Goal: Task Accomplishment & Management: Manage account settings

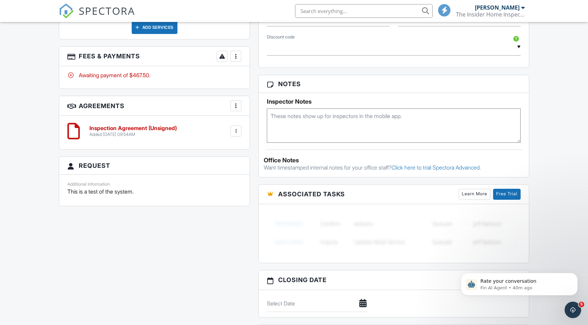
scroll to position [463, 0]
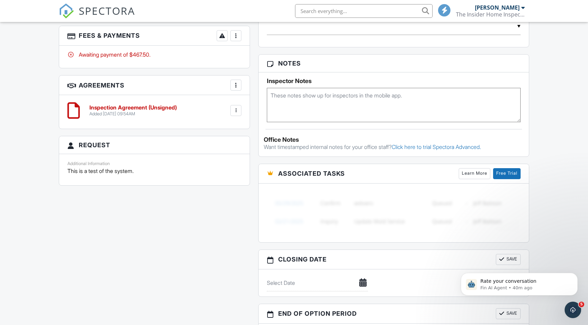
click at [236, 114] on div at bounding box center [235, 110] width 11 height 11
click at [221, 129] on li "Edit" at bounding box center [217, 129] width 39 height 17
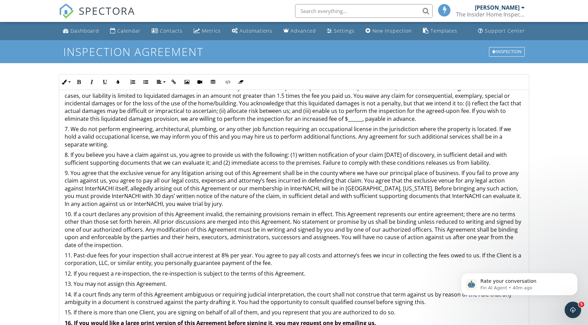
click at [217, 136] on p "7. We do not perform engineering, architectural, plumbing, or any other job fun…" at bounding box center [294, 136] width 458 height 23
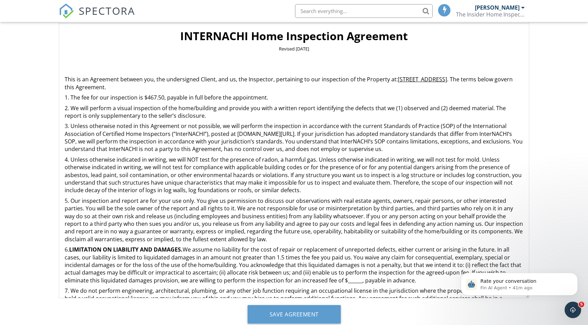
scroll to position [88, 0]
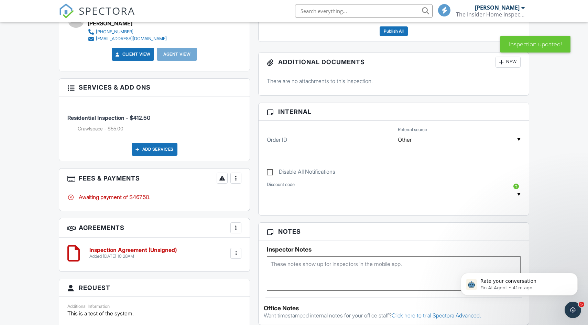
scroll to position [290, 0]
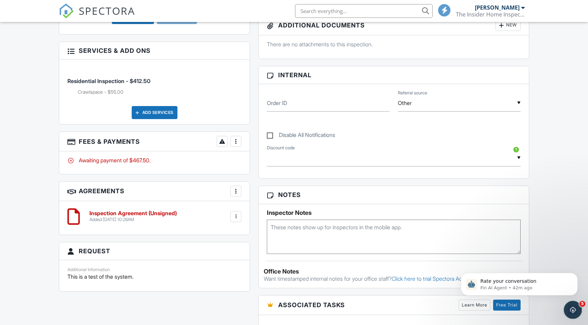
click at [565, 315] on div "Open Intercom Messenger" at bounding box center [571, 309] width 16 height 16
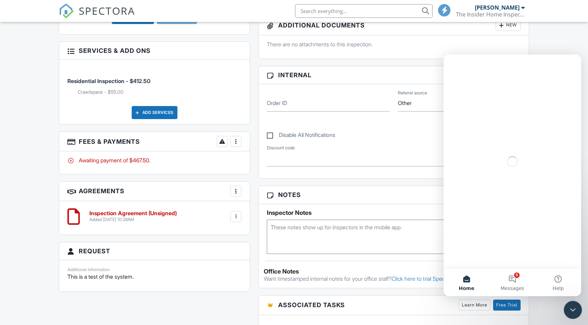
scroll to position [0, 0]
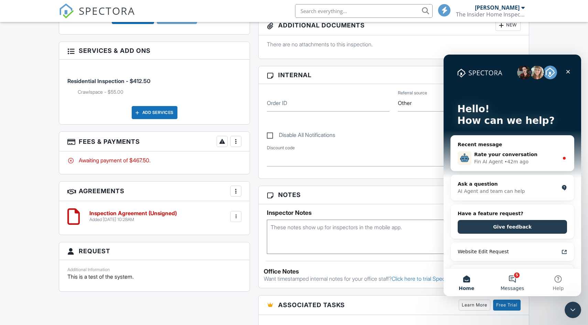
click at [512, 287] on span "Messages" at bounding box center [512, 288] width 24 height 5
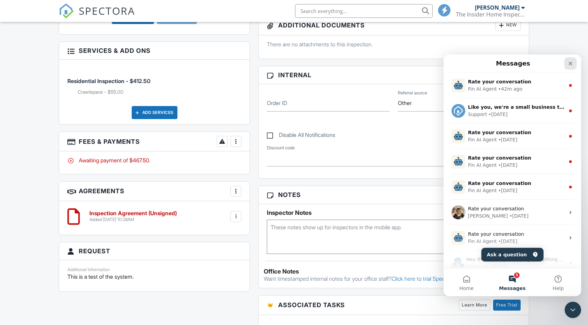
click at [568, 64] on icon "Close" at bounding box center [569, 63] width 5 height 5
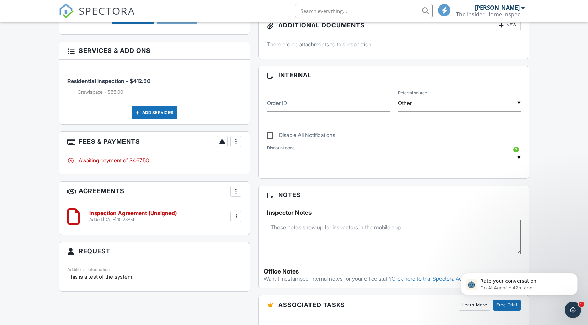
click at [564, 80] on div "Dashboard Calendar Contacts Metrics Automations Advanced Settings New Inspectio…" at bounding box center [294, 174] width 588 height 884
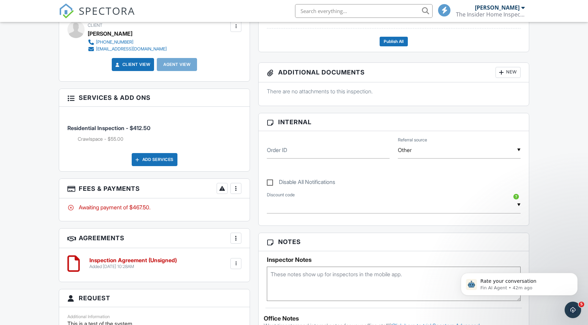
scroll to position [244, 0]
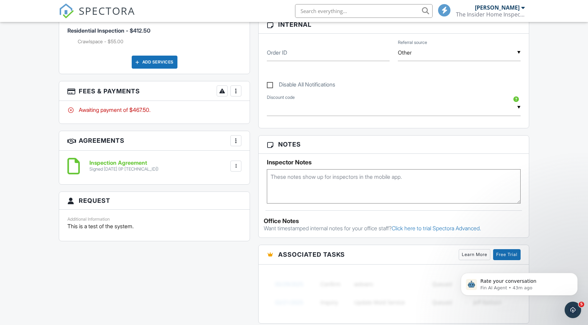
click at [241, 91] on div "More" at bounding box center [235, 91] width 11 height 11
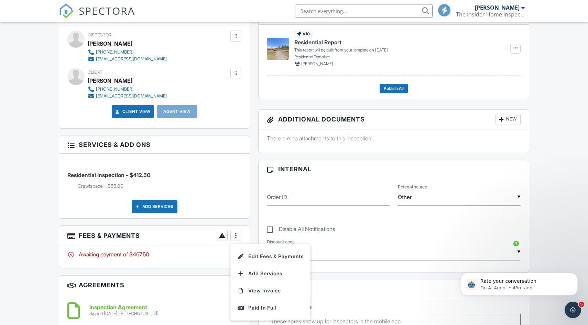
scroll to position [181, 0]
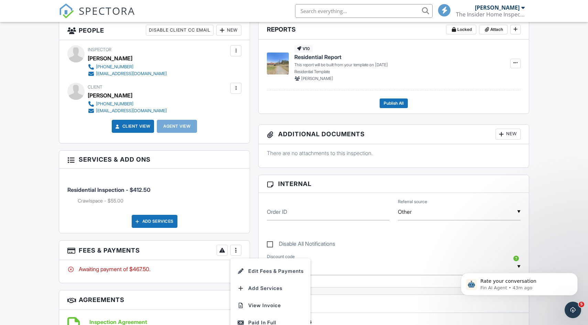
click at [233, 88] on div at bounding box center [235, 88] width 7 height 7
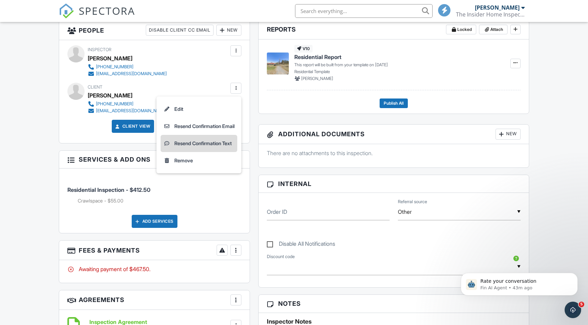
click at [215, 144] on li "Resend Confirmation Text" at bounding box center [198, 143] width 77 height 17
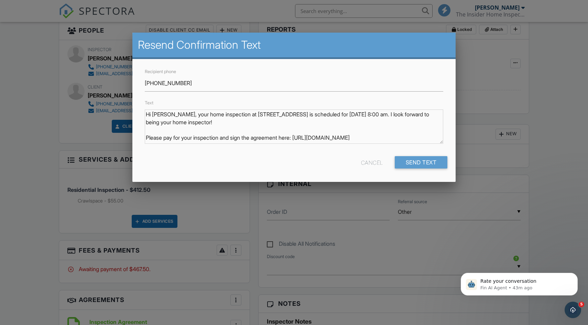
click at [253, 216] on div at bounding box center [294, 169] width 588 height 407
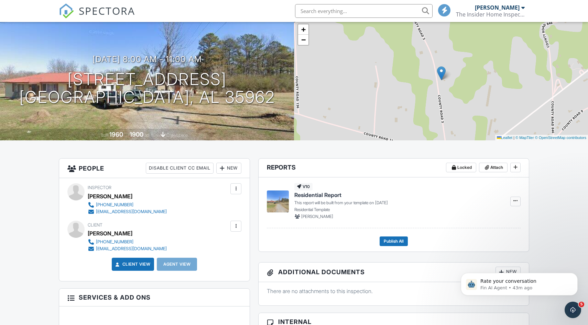
scroll to position [0, 0]
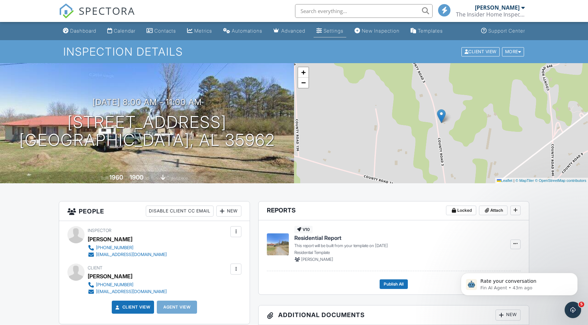
click at [346, 27] on link "Settings" at bounding box center [329, 31] width 33 height 13
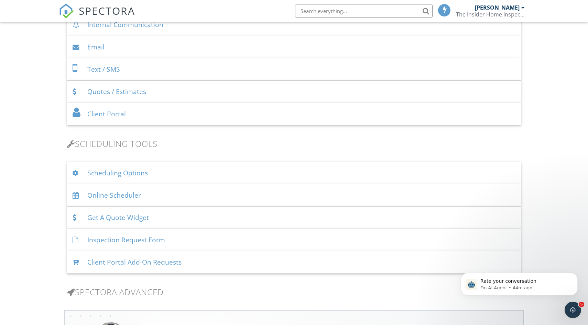
click at [279, 176] on div "Scheduling Options" at bounding box center [294, 173] width 454 height 22
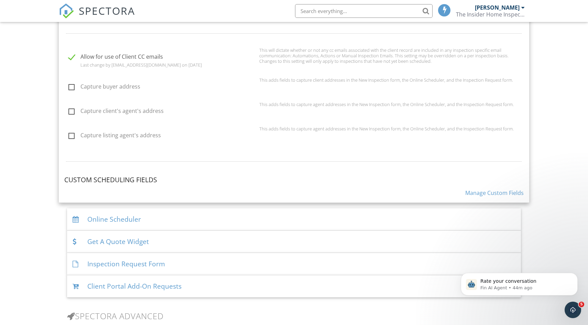
scroll to position [612, 0]
click at [167, 212] on div "Online Scheduler" at bounding box center [294, 219] width 454 height 22
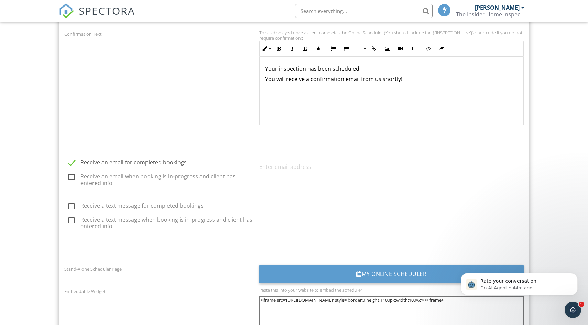
scroll to position [770, 0]
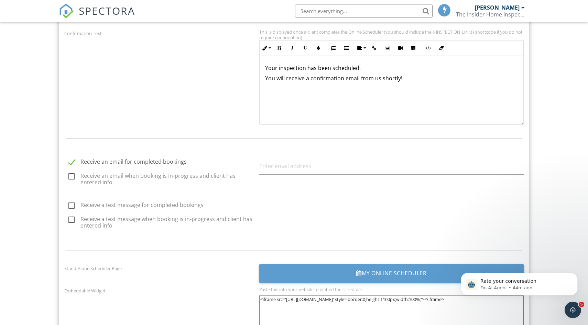
click at [70, 175] on label "Receive an email when booking is in-progress and client has entered info" at bounding box center [161, 177] width 187 height 9
click at [69, 176] on input "Receive an email when booking is in-progress and client has entered info" at bounding box center [66, 178] width 4 height 4
checkbox input "true"
click at [71, 202] on label "Receive a text message for completed bookings" at bounding box center [161, 206] width 187 height 9
click at [69, 204] on input "Receive a text message for completed bookings" at bounding box center [66, 206] width 4 height 4
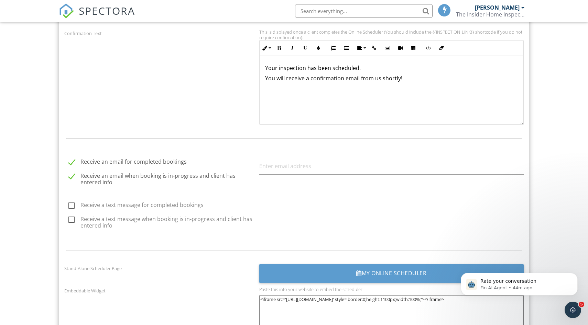
checkbox input "true"
click at [71, 220] on label "Receive a text message when booking is in-progress and client has entered info" at bounding box center [161, 220] width 187 height 9
click at [69, 220] on input "Receive a text message when booking is in-progress and client has entered info" at bounding box center [66, 221] width 4 height 4
checkbox input "true"
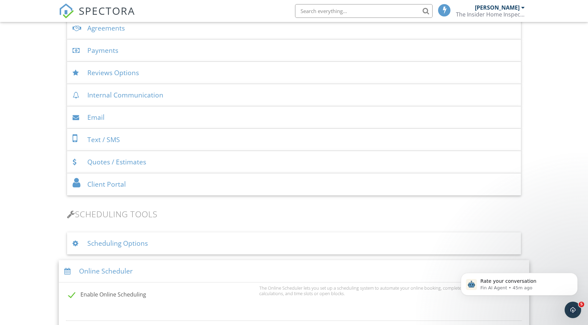
scroll to position [226, 0]
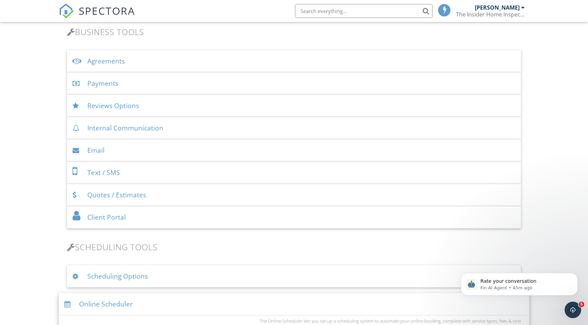
click at [216, 178] on div "Text / SMS" at bounding box center [294, 173] width 454 height 22
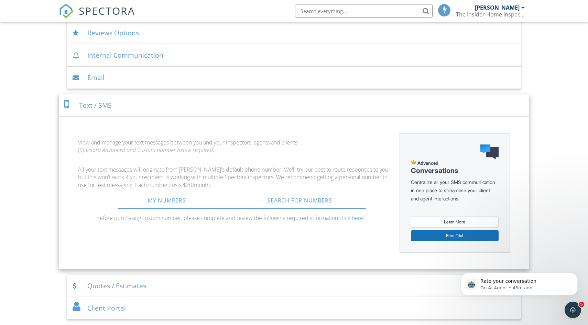
scroll to position [304, 0]
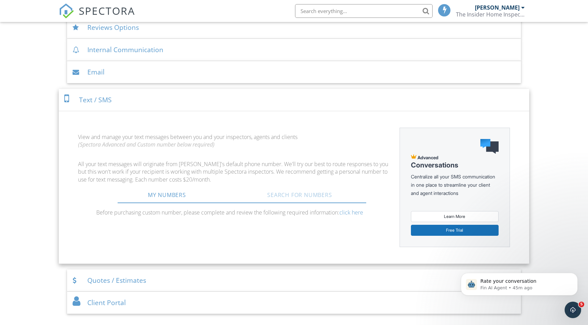
click at [284, 195] on link "Search For Numbers" at bounding box center [299, 195] width 133 height 16
click at [187, 190] on link "My Numbers" at bounding box center [166, 195] width 133 height 16
click at [270, 193] on link "Search For Numbers" at bounding box center [299, 195] width 133 height 16
click at [157, 195] on link "My Numbers" at bounding box center [166, 195] width 133 height 16
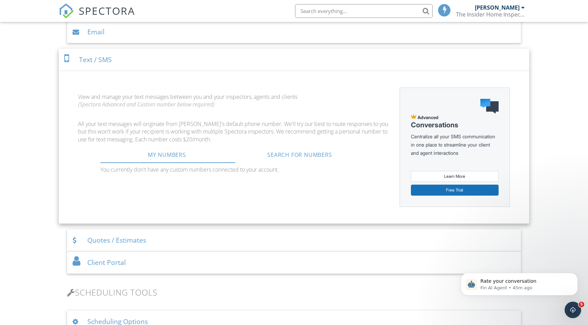
scroll to position [346, 0]
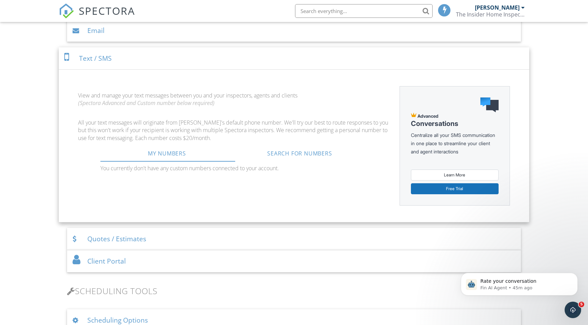
click at [106, 244] on div "Quotes / Estimates" at bounding box center [294, 239] width 454 height 22
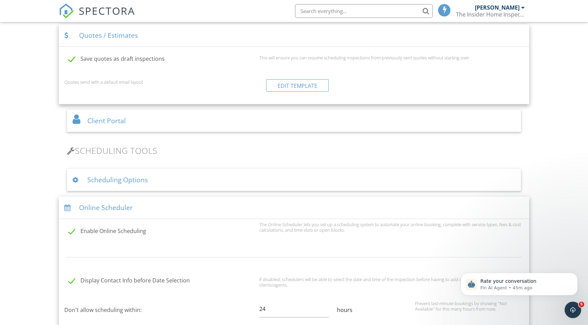
scroll to position [393, 0]
click at [115, 127] on div "Client Portal" at bounding box center [294, 120] width 454 height 22
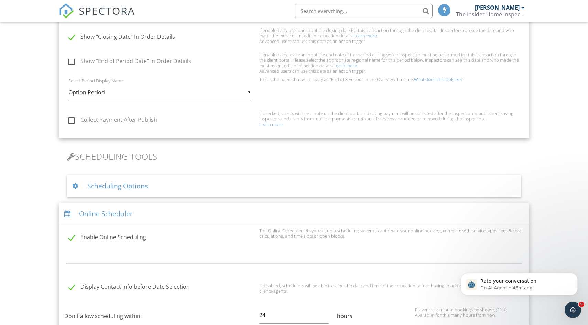
scroll to position [468, 0]
click at [147, 186] on div "Scheduling Options" at bounding box center [294, 186] width 454 height 22
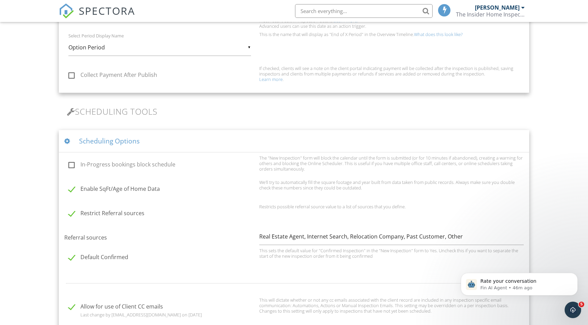
scroll to position [544, 0]
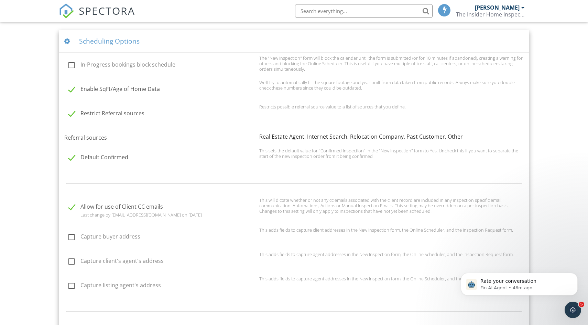
scroll to position [330, 0]
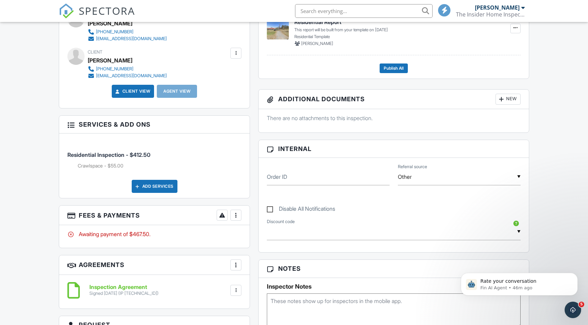
scroll to position [217, 0]
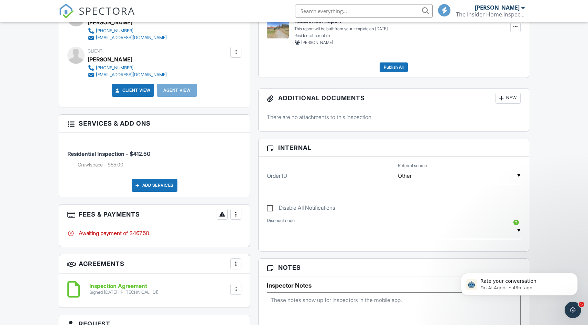
click at [239, 49] on div at bounding box center [235, 52] width 11 height 11
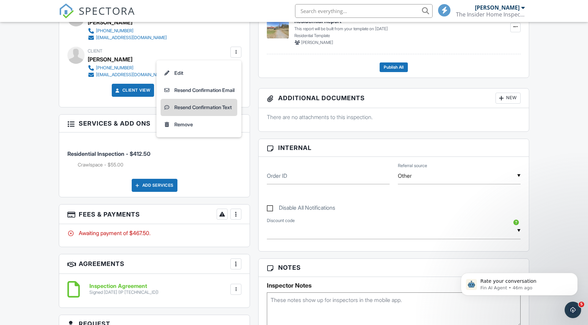
click at [211, 104] on li "Resend Confirmation Text" at bounding box center [198, 107] width 77 height 17
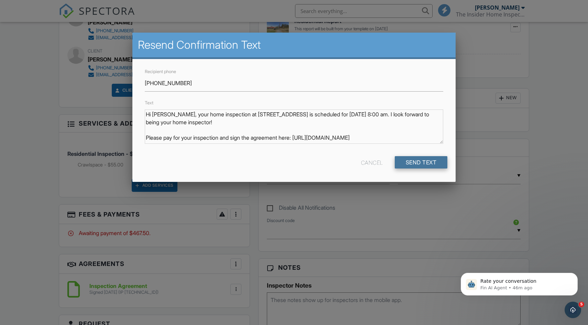
click at [415, 163] on input "Send Text" at bounding box center [420, 162] width 53 height 12
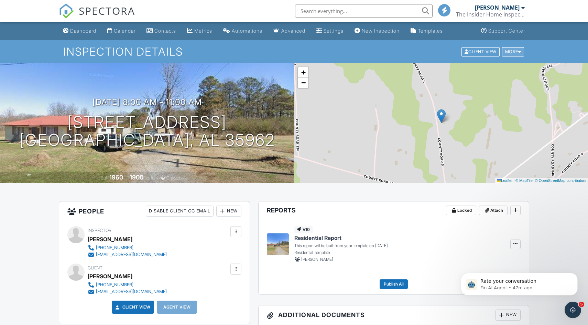
click at [519, 53] on div at bounding box center [519, 51] width 3 height 4
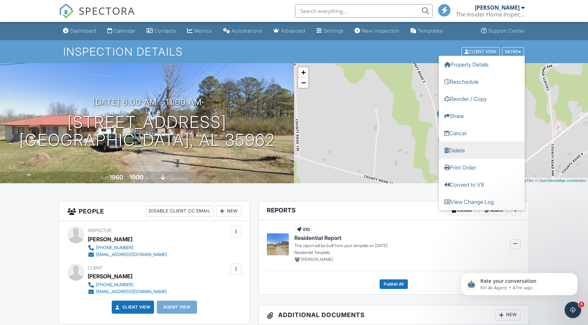
click at [468, 149] on link "Delete" at bounding box center [481, 150] width 86 height 17
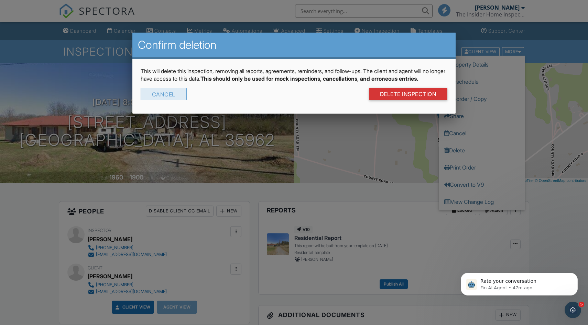
click at [172, 99] on div "Cancel" at bounding box center [164, 94] width 46 height 12
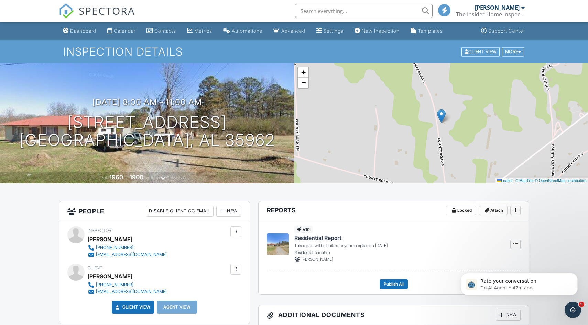
click at [521, 57] on h1 "Inspection Details" at bounding box center [293, 52] width 461 height 12
click at [519, 54] on div "More" at bounding box center [513, 51] width 22 height 9
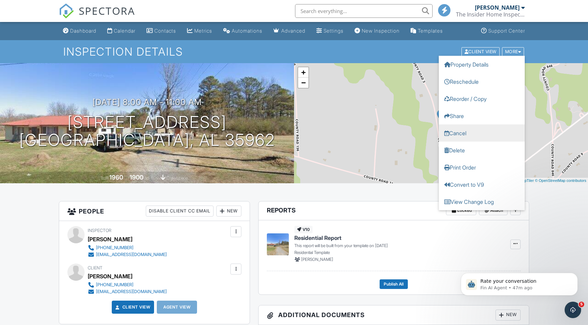
click at [470, 133] on link "Cancel" at bounding box center [481, 132] width 86 height 17
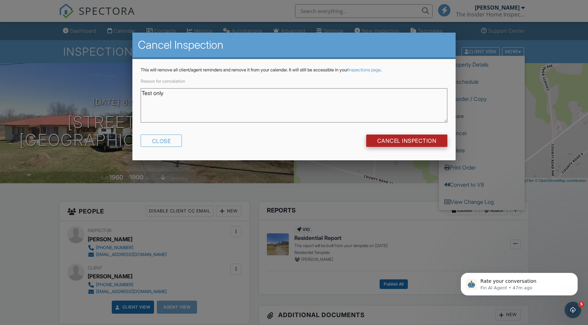
type textarea "Test only"
click at [396, 139] on input "Cancel Inspection" at bounding box center [406, 141] width 81 height 12
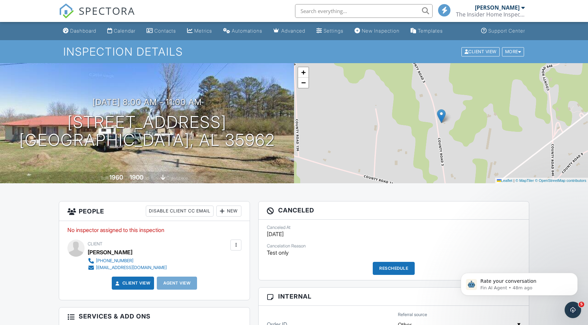
click at [236, 246] on div at bounding box center [235, 245] width 7 height 7
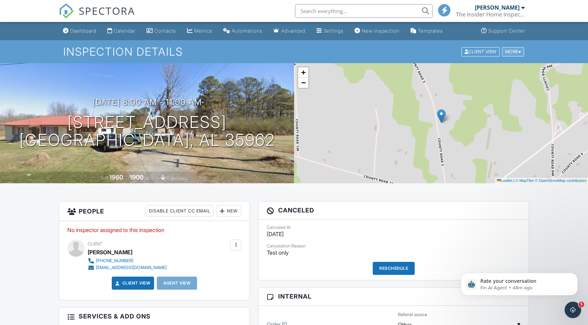
click at [513, 49] on div "More" at bounding box center [513, 51] width 22 height 9
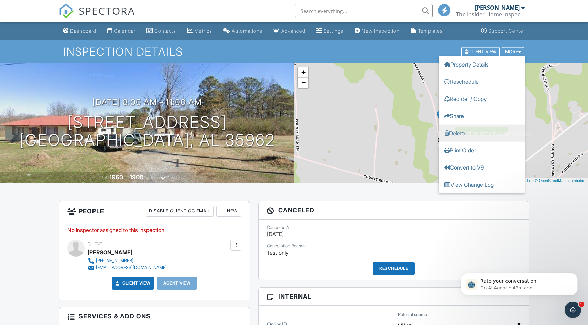
click at [466, 132] on link "Delete" at bounding box center [481, 132] width 86 height 17
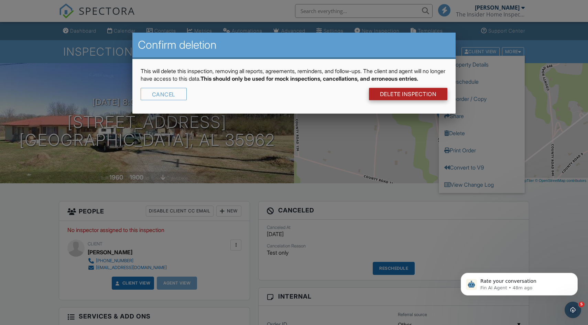
click at [409, 100] on link "DELETE Inspection" at bounding box center [408, 94] width 79 height 12
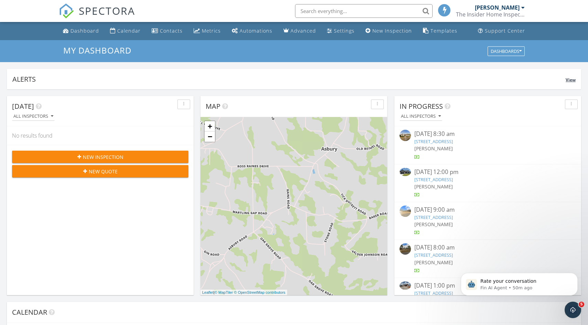
click at [333, 82] on div "Alerts" at bounding box center [288, 79] width 553 height 9
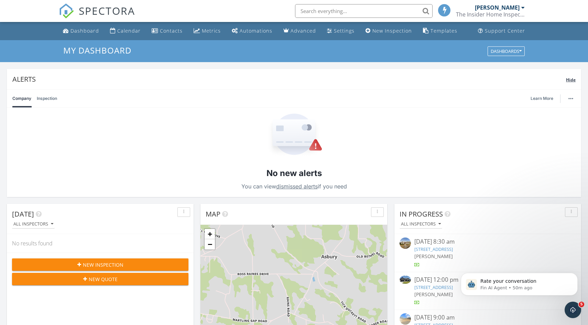
click at [333, 82] on div "Alerts" at bounding box center [288, 79] width 553 height 9
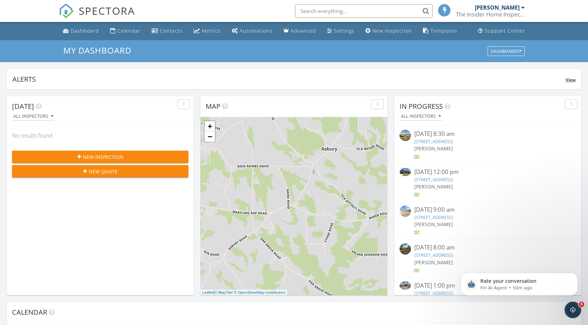
click at [333, 82] on div "Alerts" at bounding box center [288, 79] width 553 height 9
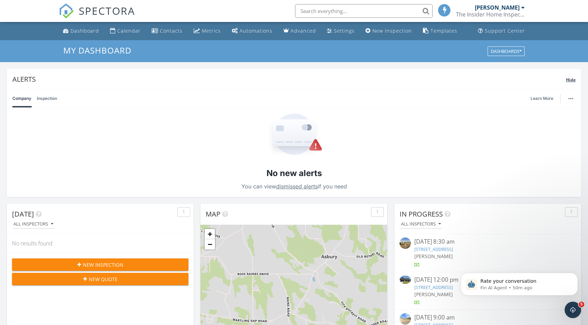
click at [333, 82] on div "Alerts" at bounding box center [288, 79] width 553 height 9
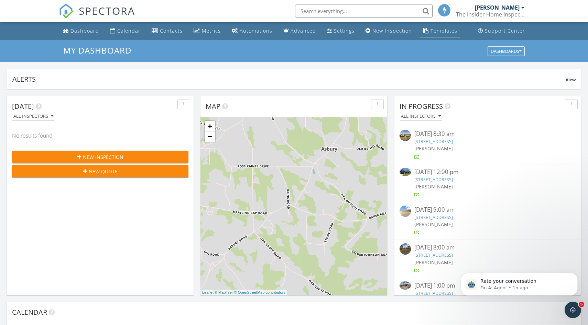
click at [432, 35] on link "Templates" at bounding box center [440, 31] width 40 height 13
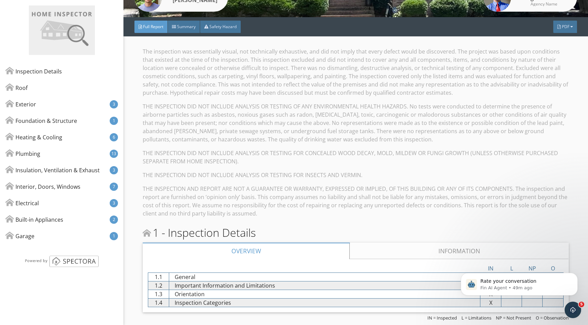
scroll to position [134, 0]
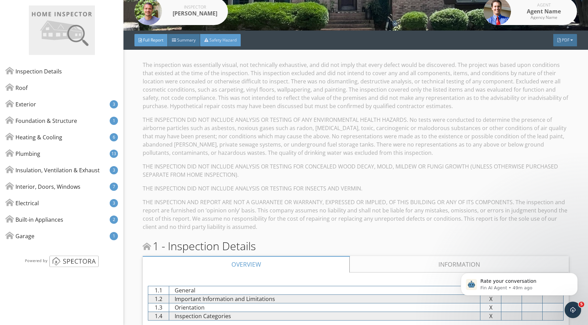
click at [227, 43] on div "Safety Hazard" at bounding box center [220, 40] width 41 height 12
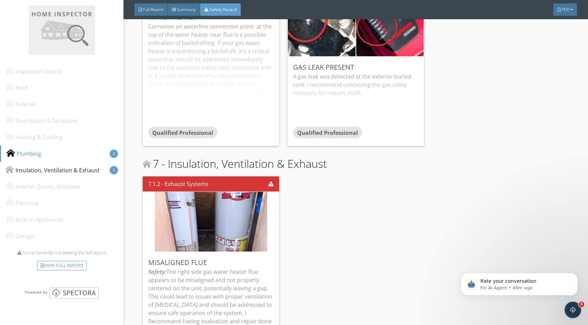
scroll to position [213, 0]
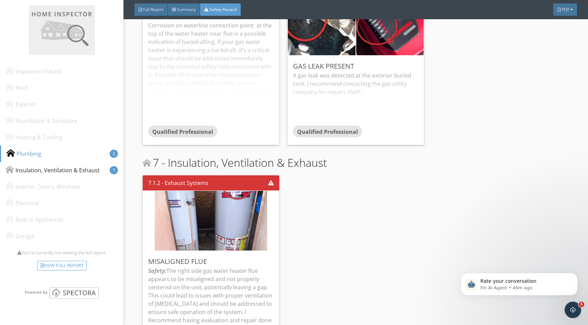
click at [322, 111] on div "A gas leak was detected at the exterior buried tank. I recommend contacting the…" at bounding box center [355, 98] width 125 height 54
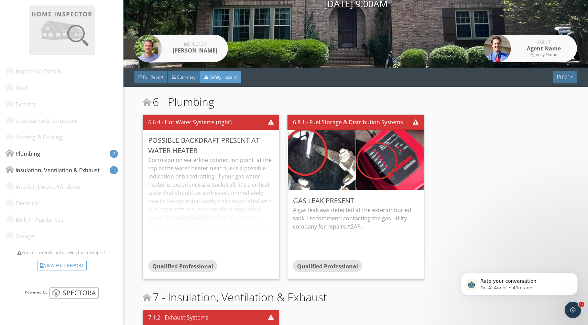
scroll to position [135, 0]
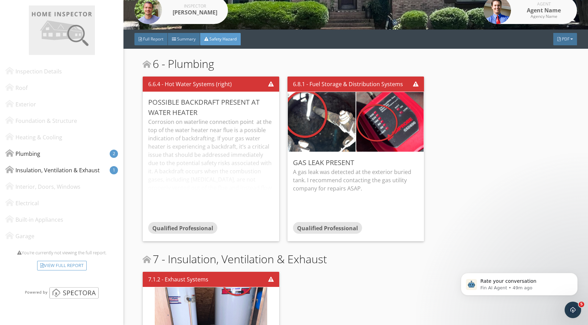
click at [188, 30] on div "Full Report Summary Safety Hazard PDF" at bounding box center [355, 39] width 464 height 19
click at [188, 40] on span "Summary" at bounding box center [186, 39] width 19 height 6
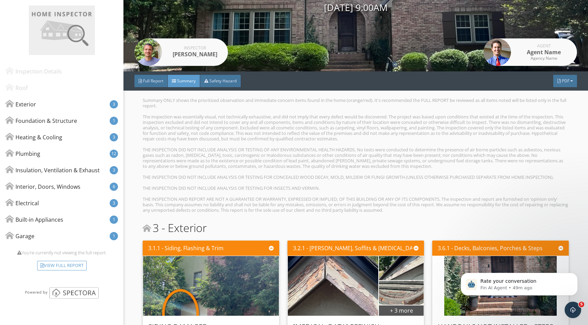
scroll to position [0, 0]
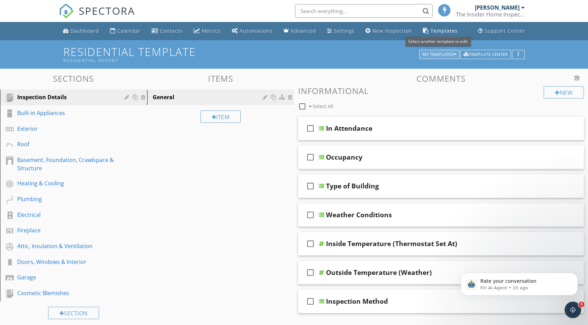
click at [452, 57] on button "My Templates" at bounding box center [439, 55] width 40 height 10
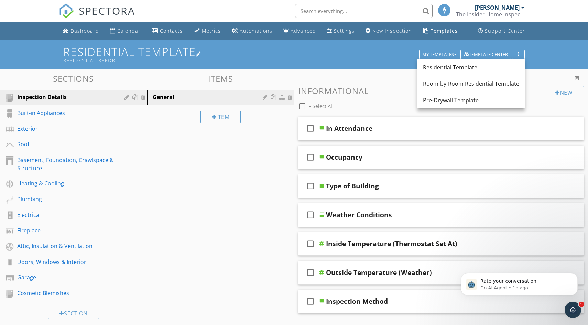
click at [352, 54] on h1 "Residential Template Residential Report" at bounding box center [293, 55] width 461 height 18
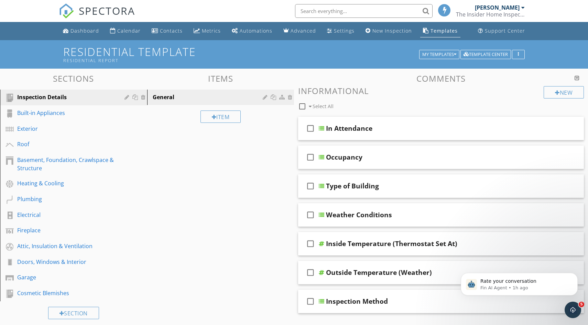
click at [550, 82] on div at bounding box center [294, 162] width 588 height 325
click at [31, 278] on div "Garage" at bounding box center [65, 278] width 97 height 8
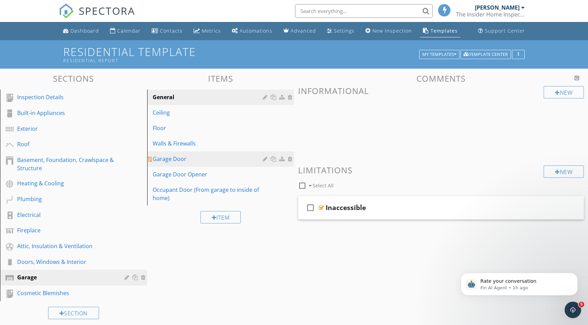
click at [206, 158] on div "Garage Door" at bounding box center [209, 159] width 112 height 8
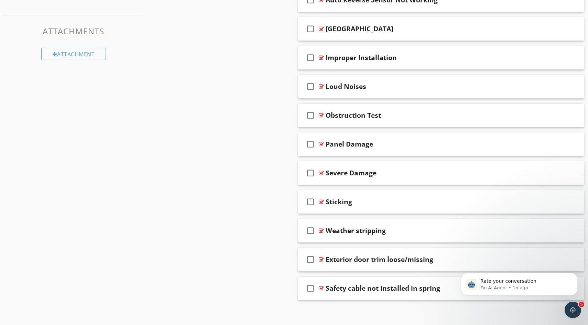
scroll to position [325, 0]
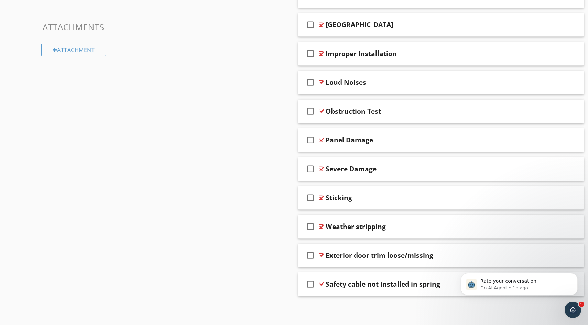
click at [389, 293] on div "check_box_outline_blank Safety cable not installed in spring" at bounding box center [441, 285] width 286 height 24
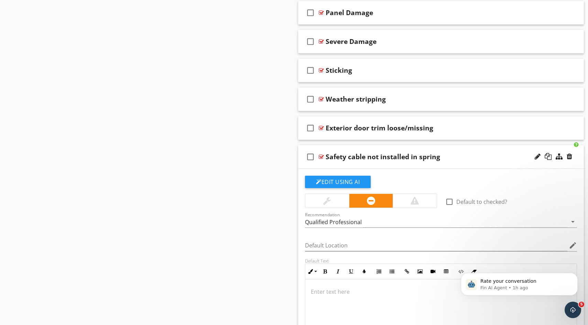
scroll to position [517, 0]
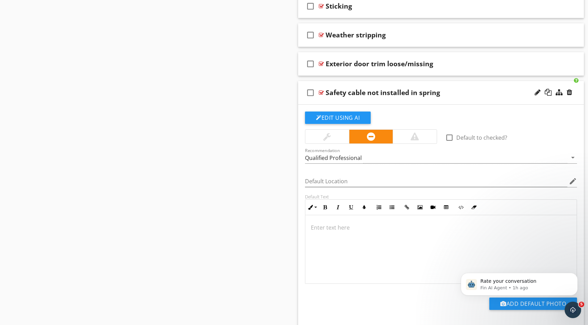
click at [378, 100] on div "check_box_outline_blank Safety cable not installed in spring" at bounding box center [441, 93] width 286 height 24
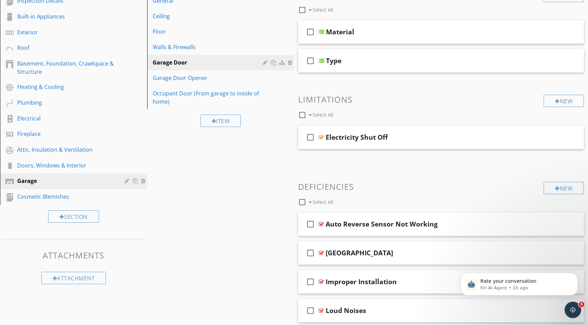
scroll to position [325, 0]
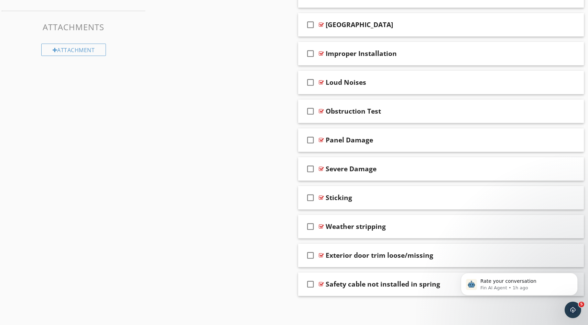
click at [369, 292] on div "check_box_outline_blank Safety cable not installed in spring" at bounding box center [441, 285] width 286 height 24
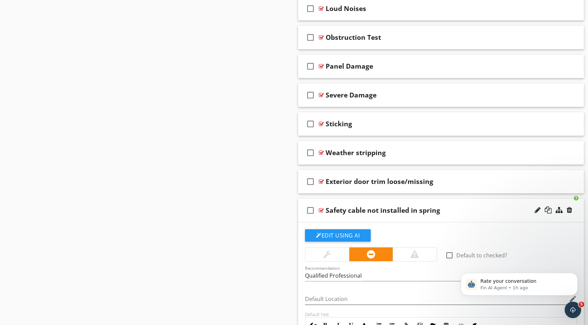
scroll to position [408, 0]
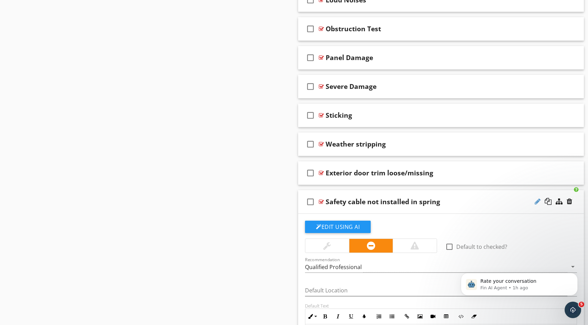
click at [535, 201] on div at bounding box center [537, 201] width 6 height 7
click at [328, 200] on input "Safety Cable Not installed in spring" at bounding box center [427, 202] width 204 height 11
click at [381, 203] on input "Spring Safety Cable Not installed in spring" at bounding box center [427, 202] width 204 height 11
click at [493, 204] on input "Spring Safety Cable Not installed in spring" at bounding box center [427, 202] width 204 height 11
click at [380, 202] on input "Spring Safety Cable Not installed in spring" at bounding box center [427, 202] width 204 height 11
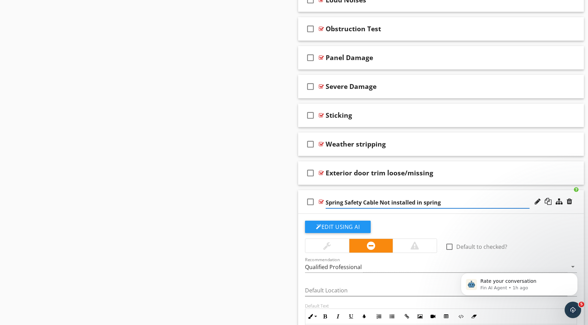
click at [443, 200] on input "Spring Safety Cable Not installed in spring" at bounding box center [427, 202] width 204 height 11
drag, startPoint x: 446, startPoint y: 203, endPoint x: 380, endPoint y: 205, distance: 65.3
click at [380, 205] on input "Spring Safety Cable Not installed in spring" at bounding box center [427, 202] width 204 height 11
type input "Spring Safety Cable"
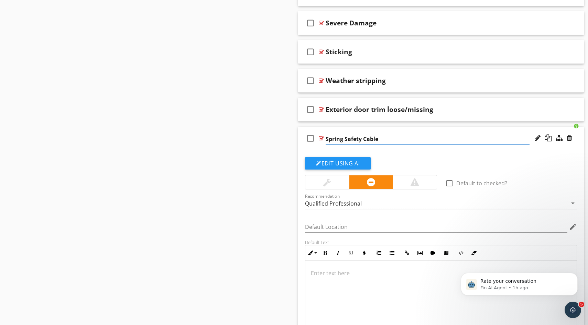
scroll to position [480, 0]
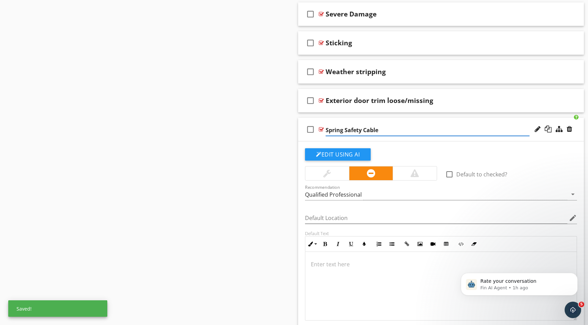
click at [354, 285] on div at bounding box center [440, 286] width 271 height 69
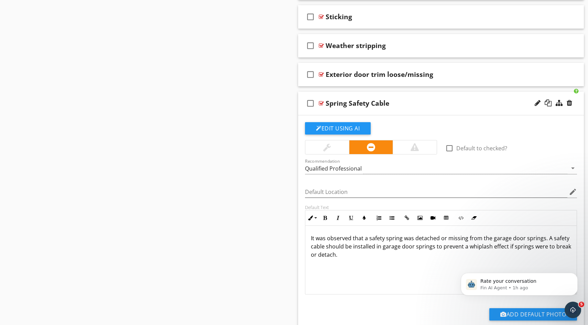
scroll to position [508, 0]
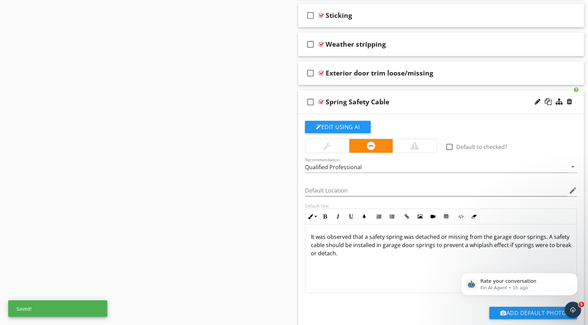
click at [386, 260] on div "It was observed that a safety spring was detached or missing from the garage do…" at bounding box center [440, 259] width 271 height 69
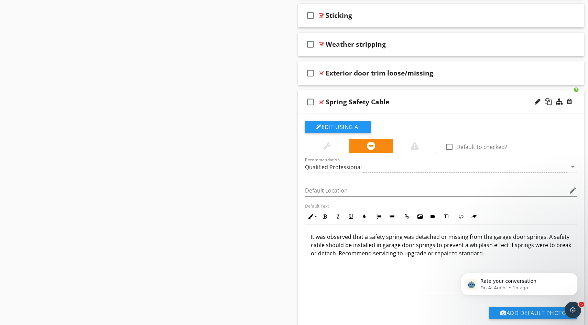
click at [479, 255] on p "It was observed that a safety spring was detached or missing from the garage do…" at bounding box center [441, 245] width 260 height 25
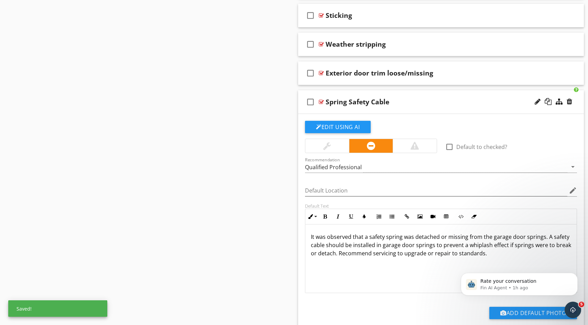
click at [454, 253] on p "It was observed that a safety spring was detached or missing from the garage do…" at bounding box center [441, 245] width 260 height 25
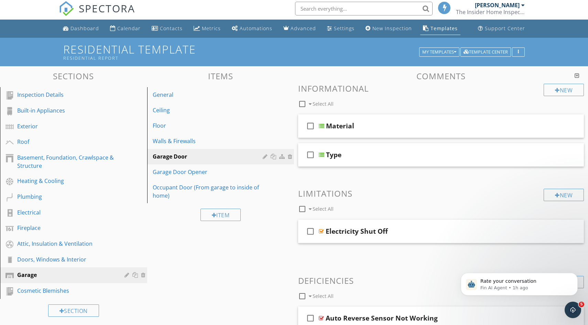
scroll to position [0, 0]
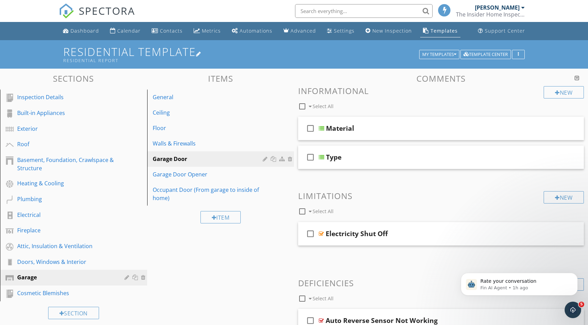
click at [324, 59] on div "Residential Report" at bounding box center [242, 60] width 358 height 5
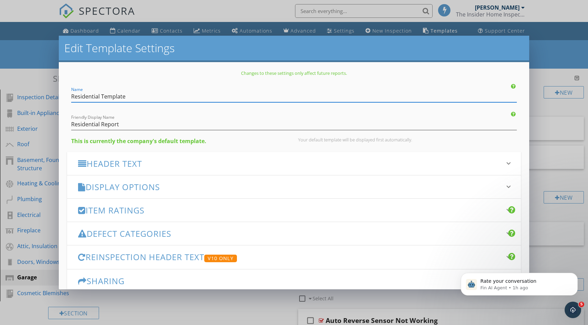
click at [551, 64] on div "Edit Template Settings Changes to these settings only affect future reports. Na…" at bounding box center [294, 162] width 588 height 325
